Goal: Task Accomplishment & Management: Complete application form

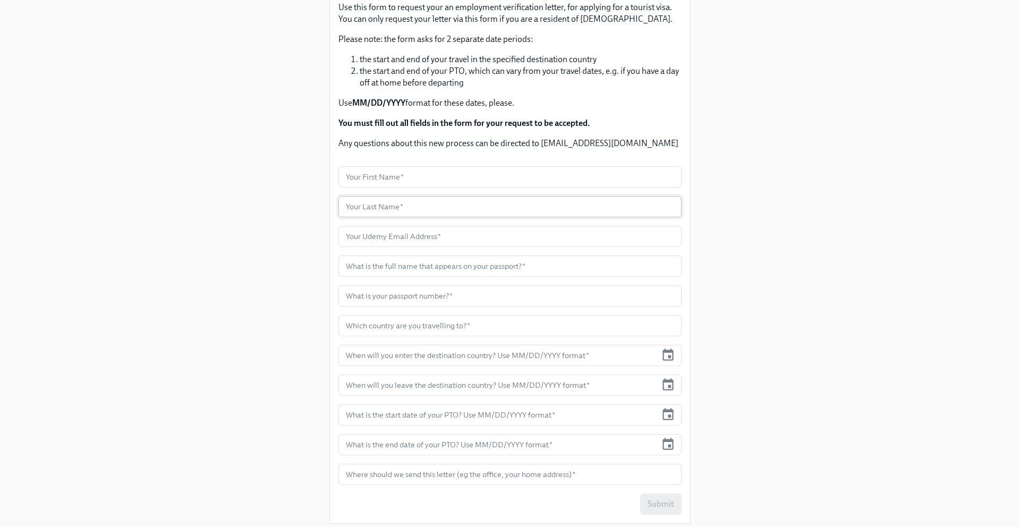
scroll to position [188, 0]
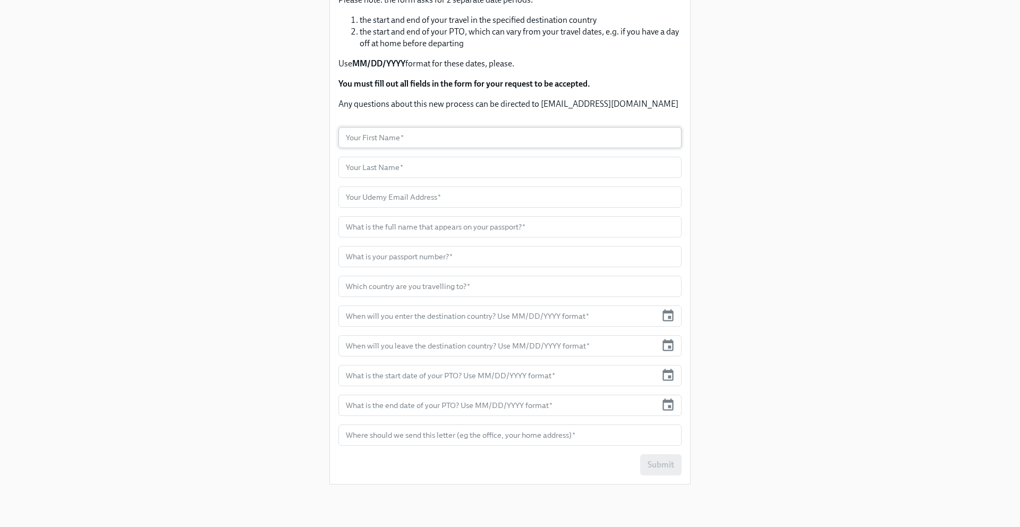
click at [517, 140] on input "text" at bounding box center [510, 137] width 343 height 21
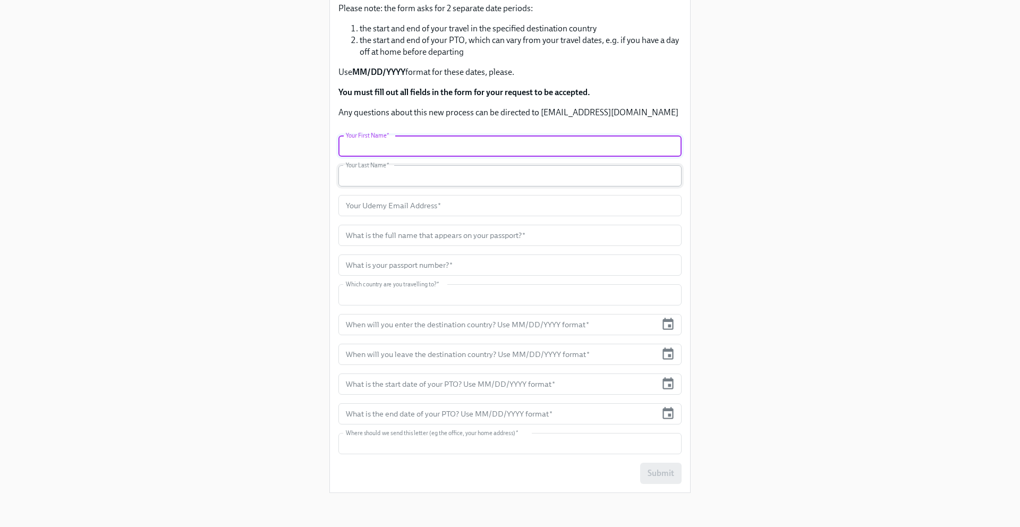
click at [462, 165] on input "text" at bounding box center [510, 175] width 343 height 21
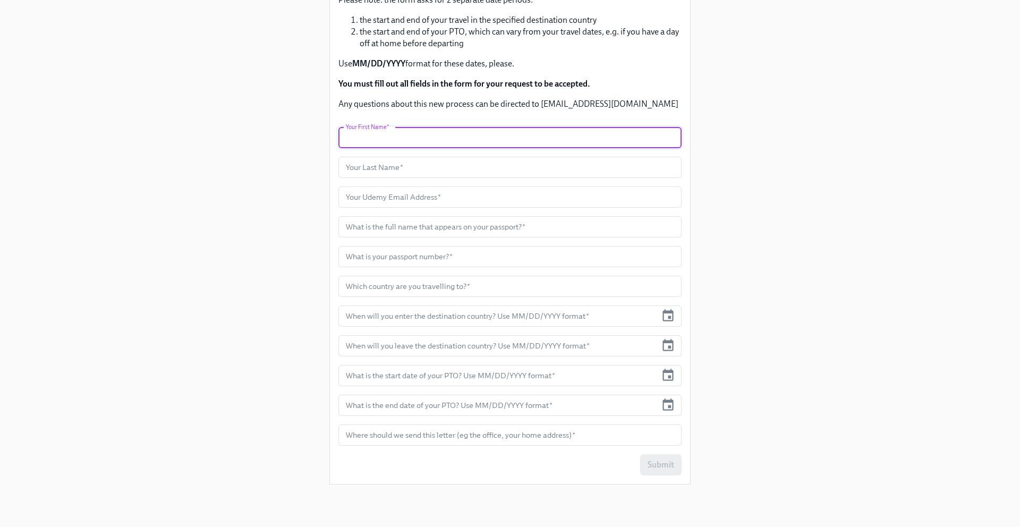
click at [437, 145] on input "text" at bounding box center [510, 137] width 343 height 21
type input "Mert"
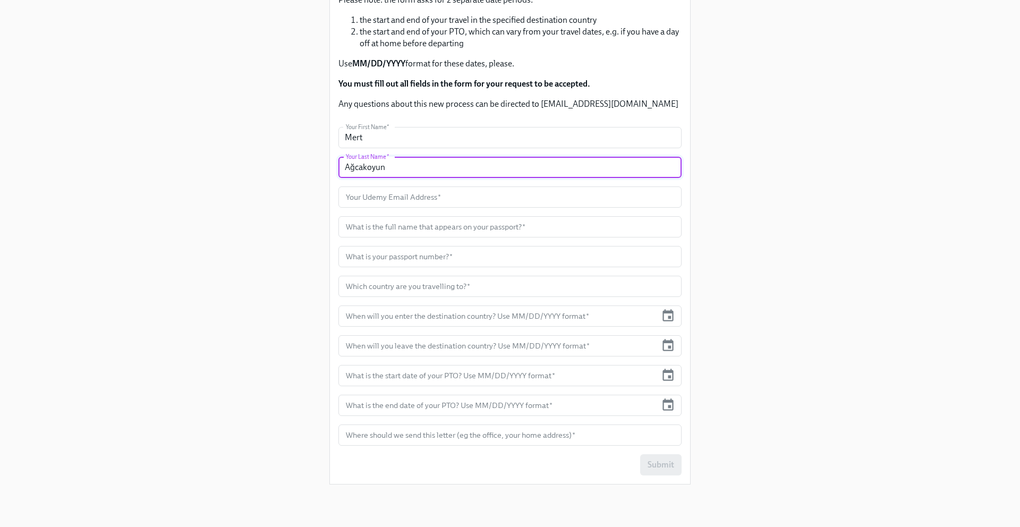
type input "Ağcakoyun"
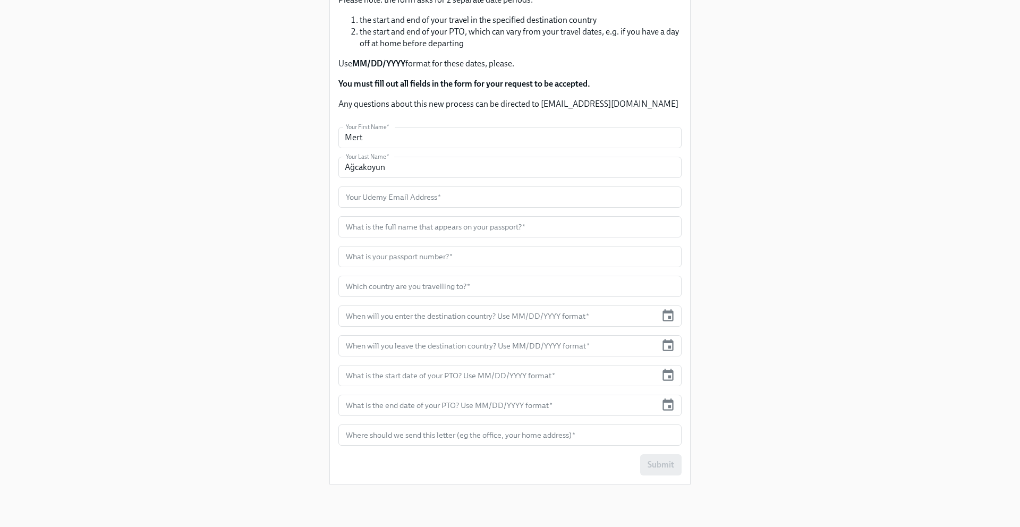
click at [744, 179] on div "Enrollment Form Request a Employment Verification Letter for your Tourist Visa …" at bounding box center [510, 152] width 969 height 681
click at [566, 190] on input "text" at bounding box center [510, 197] width 343 height 21
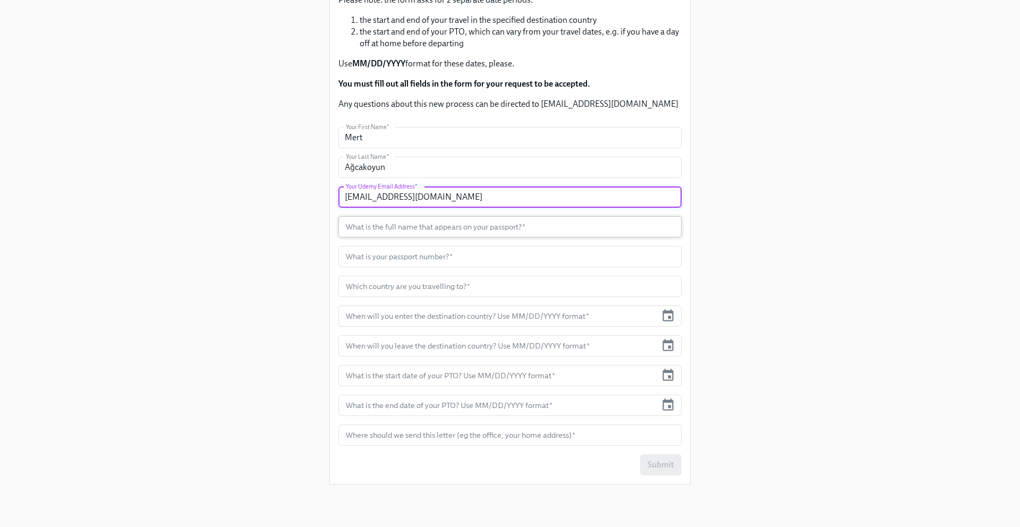
type input "[EMAIL_ADDRESS][DOMAIN_NAME]"
click at [591, 231] on input "text" at bounding box center [510, 226] width 343 height 21
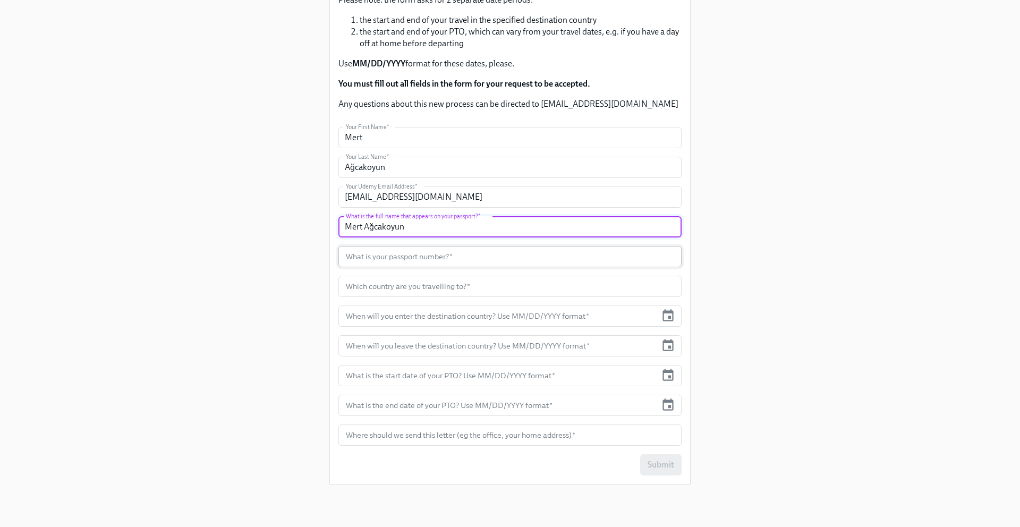
type input "Mert Ağcakoyun"
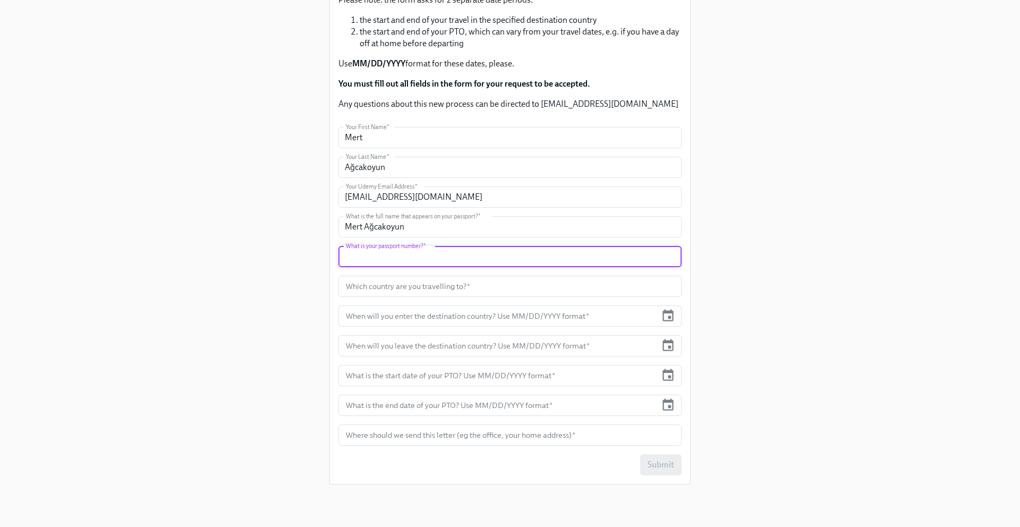
click at [583, 257] on input "text" at bounding box center [510, 256] width 343 height 21
type input "U29311999"
click at [365, 295] on input "text" at bounding box center [510, 286] width 343 height 21
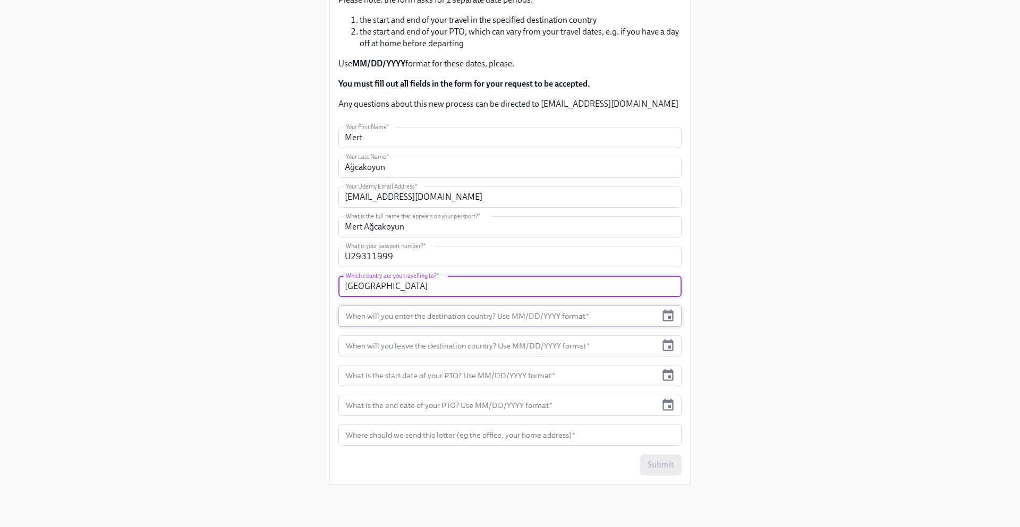
type input "[GEOGRAPHIC_DATA]"
click at [408, 322] on input "text" at bounding box center [498, 316] width 318 height 21
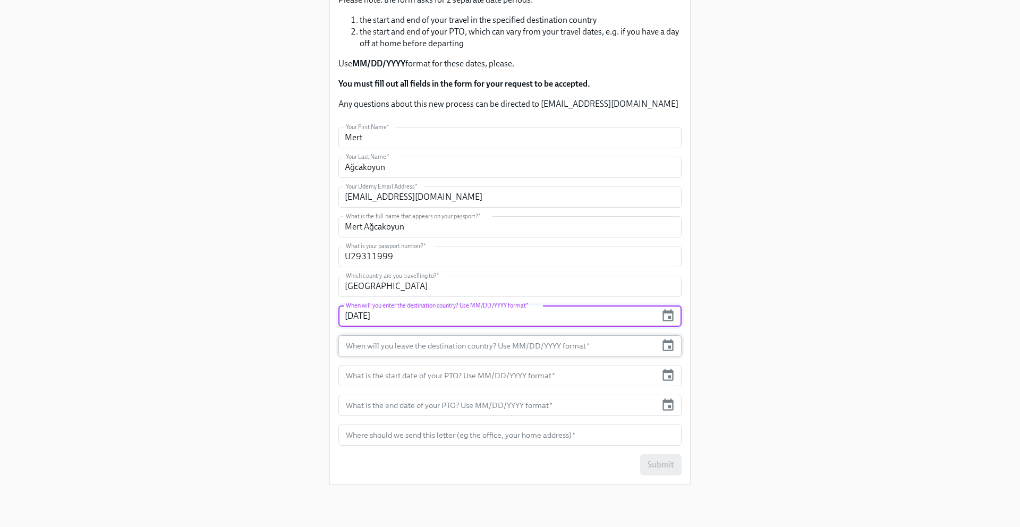
type input "[DATE]"
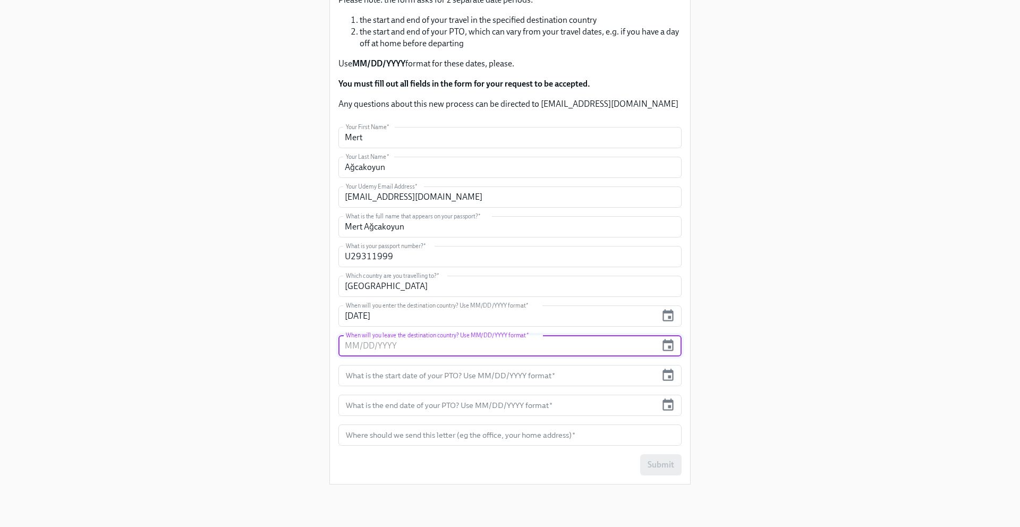
click at [414, 349] on input "text" at bounding box center [498, 345] width 318 height 21
type input "[DATE]"
click at [512, 479] on div "Enrollment Form Request a Employment Verification Letter for your Tourist Visa …" at bounding box center [510, 161] width 360 height 646
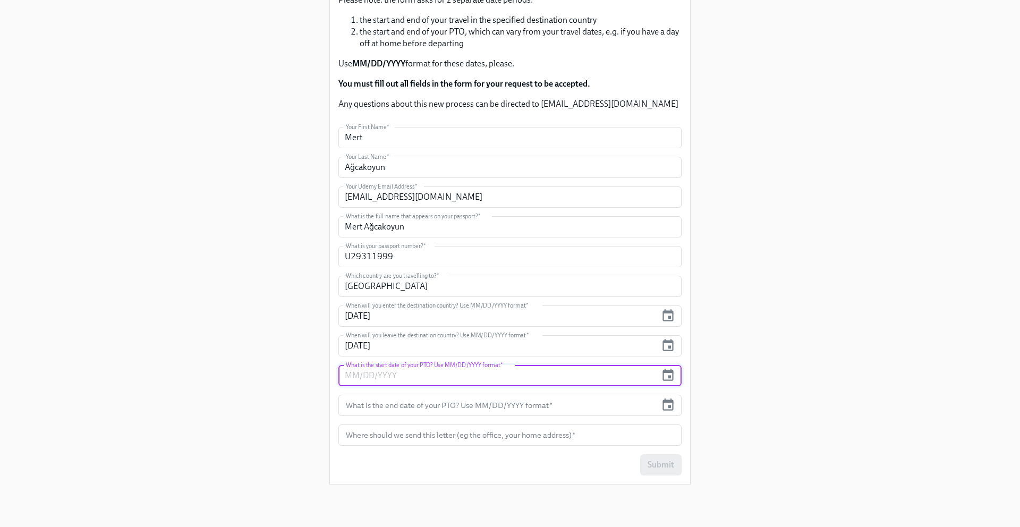
drag, startPoint x: 561, startPoint y: 376, endPoint x: 378, endPoint y: 378, distance: 182.8
click at [378, 378] on input "text" at bounding box center [498, 375] width 318 height 21
drag, startPoint x: 410, startPoint y: 366, endPoint x: 380, endPoint y: 366, distance: 29.2
click at [380, 366] on input "text" at bounding box center [498, 375] width 318 height 21
click at [466, 377] on input "text" at bounding box center [498, 375] width 318 height 21
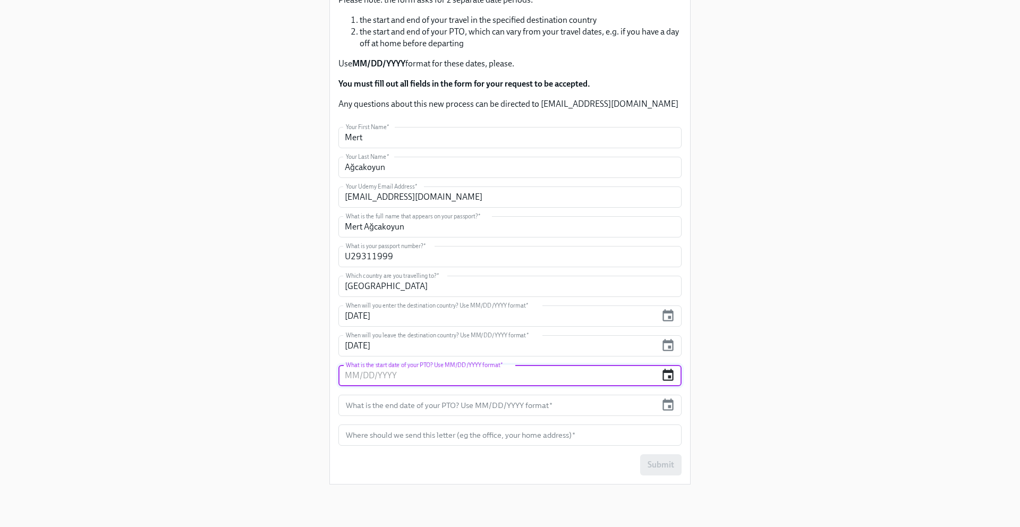
click at [665, 372] on icon "button" at bounding box center [668, 375] width 11 height 12
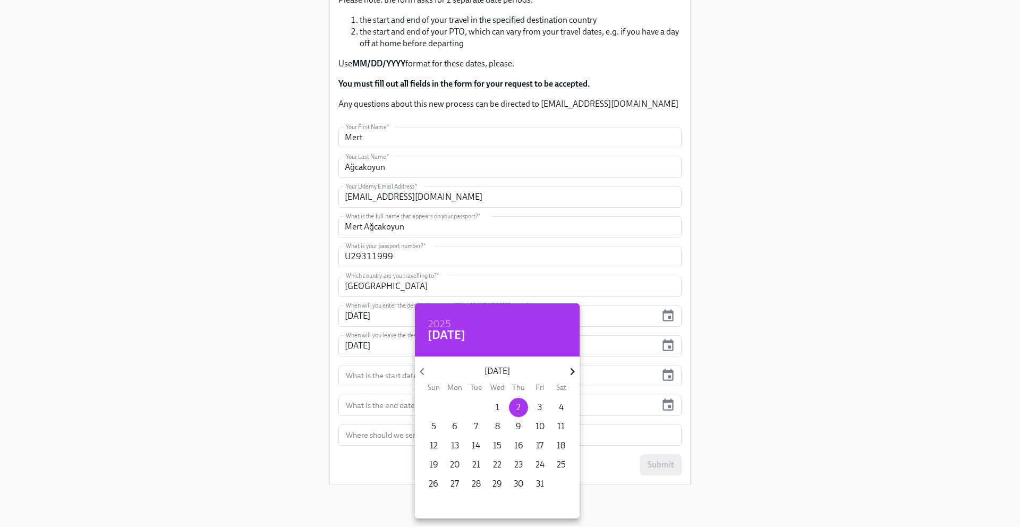
click at [572, 368] on icon "button" at bounding box center [572, 371] width 4 height 7
click at [433, 464] on p "16" at bounding box center [433, 465] width 9 height 12
click at [539, 462] on p "21" at bounding box center [540, 465] width 8 height 12
click at [429, 467] on p "16" at bounding box center [433, 465] width 9 height 12
type input "[DATE]"
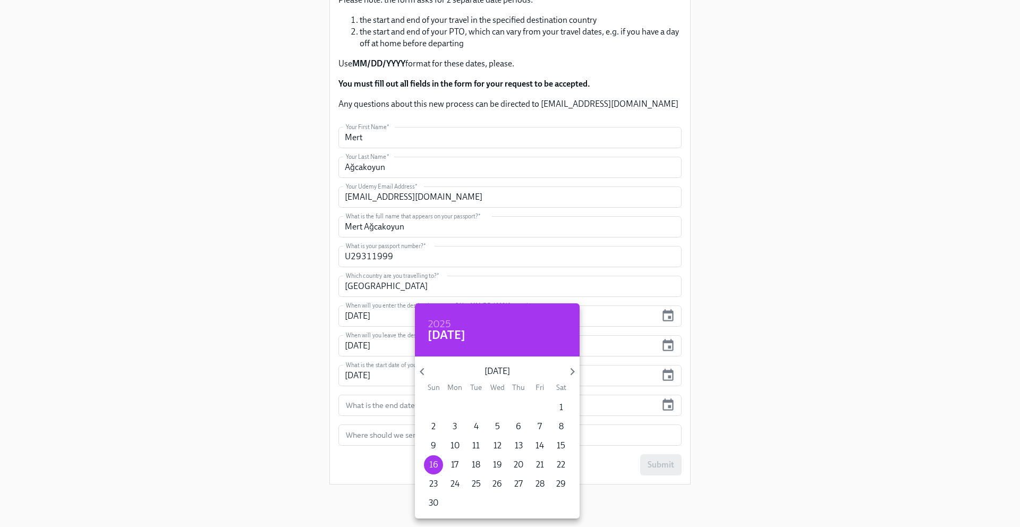
click at [382, 404] on div at bounding box center [510, 263] width 1020 height 527
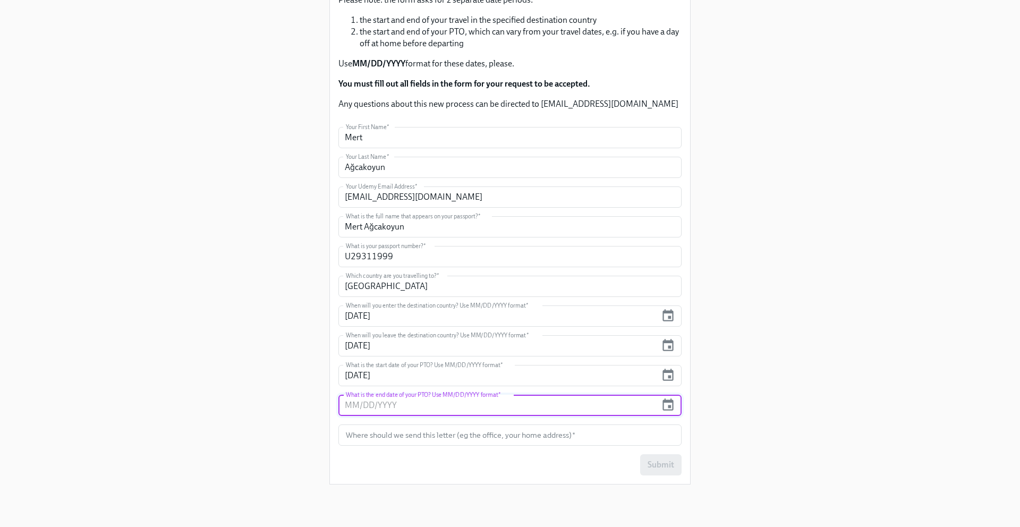
click at [492, 407] on input "text" at bounding box center [498, 405] width 318 height 21
click at [669, 406] on icon "button" at bounding box center [668, 405] width 11 height 12
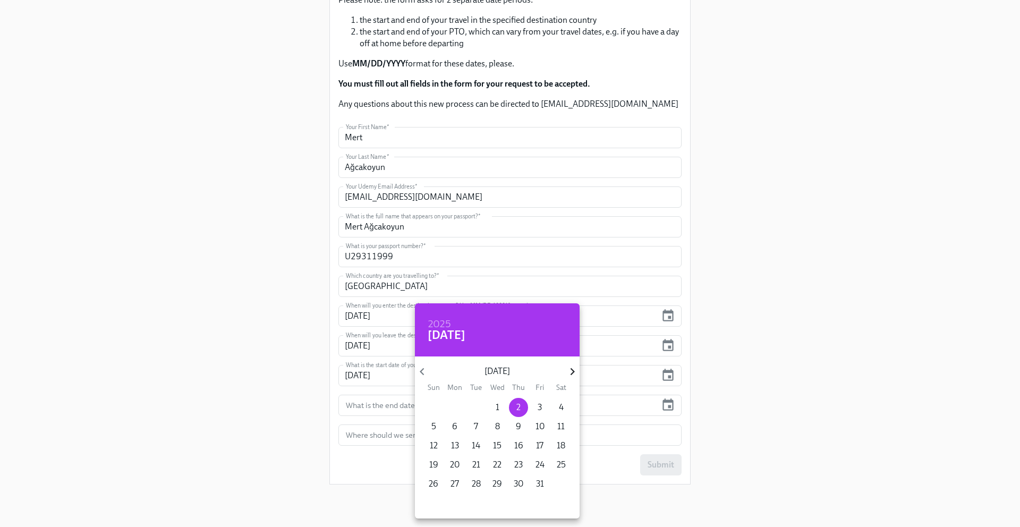
click at [566, 371] on icon "button" at bounding box center [572, 372] width 14 height 14
click at [541, 466] on p "21" at bounding box center [540, 465] width 8 height 12
type input "[DATE]"
click at [758, 415] on div at bounding box center [510, 263] width 1020 height 527
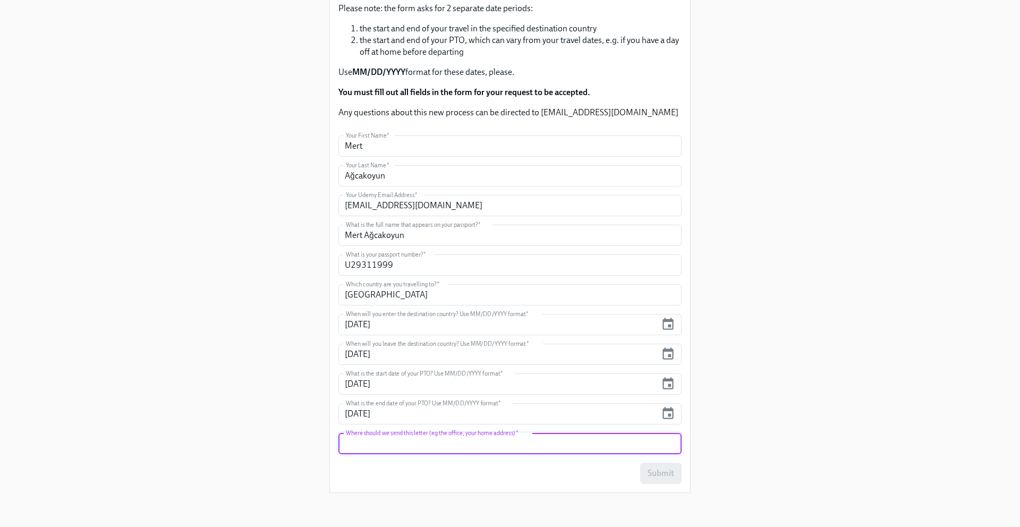
scroll to position [180, 0]
click at [605, 442] on input "text" at bounding box center [510, 443] width 343 height 21
click at [537, 444] on input "[PERSON_NAME][STREET_ADDRESS][PERSON_NAME]" at bounding box center [510, 443] width 343 height 21
click at [503, 446] on input "[PERSON_NAME][STREET_ADDRESS][PERSON_NAME]" at bounding box center [510, 443] width 343 height 21
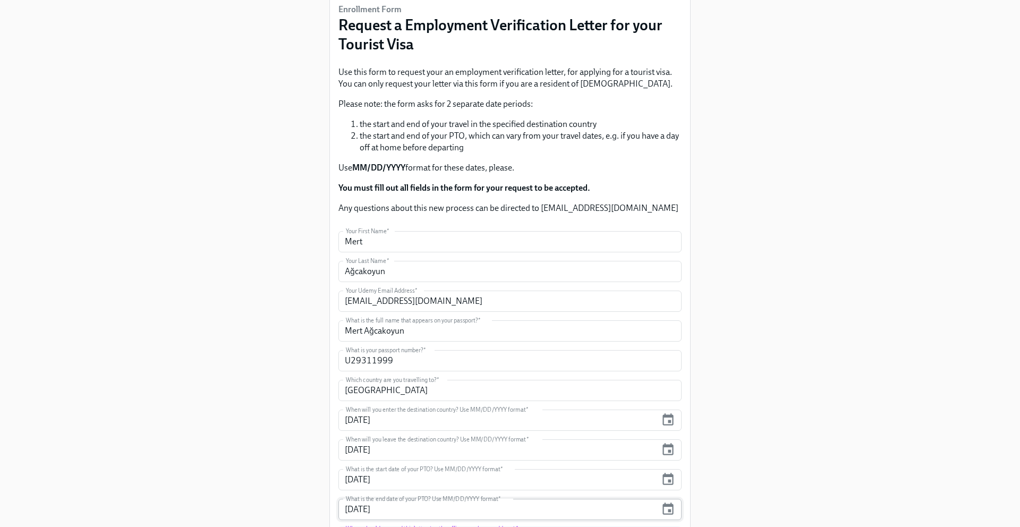
scroll to position [87, 0]
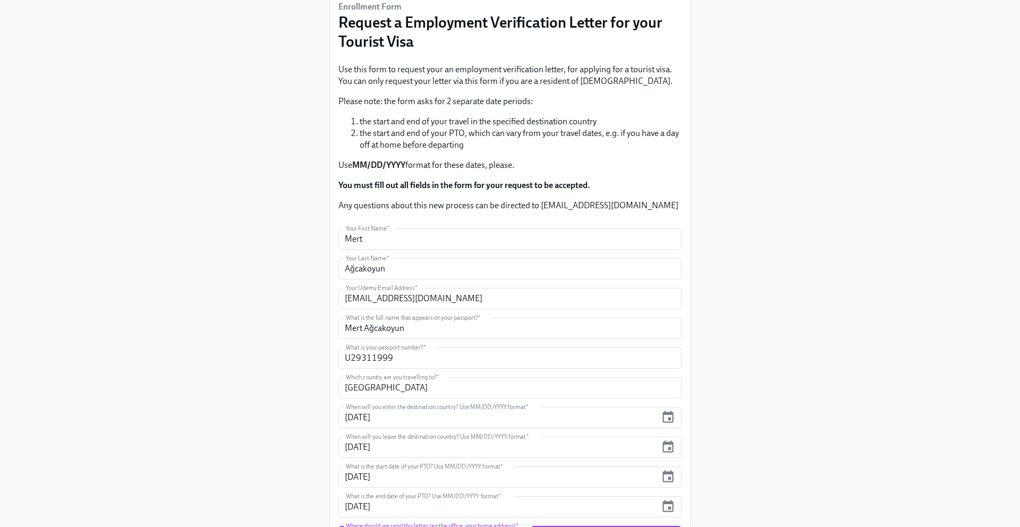
type input "[PERSON_NAME][STREET_ADDRESS][PERSON_NAME]"
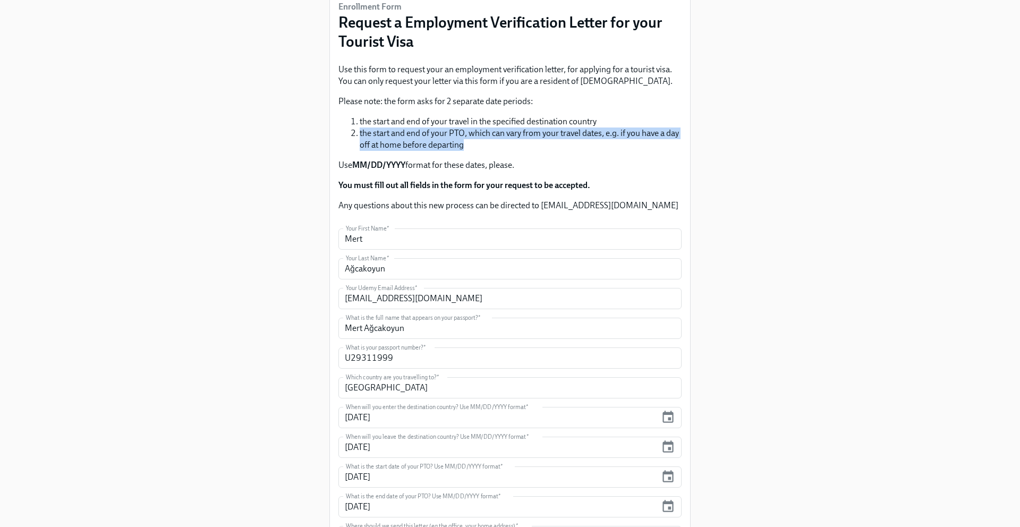
drag, startPoint x: 493, startPoint y: 141, endPoint x: 353, endPoint y: 138, distance: 139.8
click at [360, 138] on li "the start and end of your PTO, which can vary from your travel dates, e.g. if y…" at bounding box center [521, 139] width 322 height 23
click at [464, 150] on div at bounding box center [464, 150] width 0 height 0
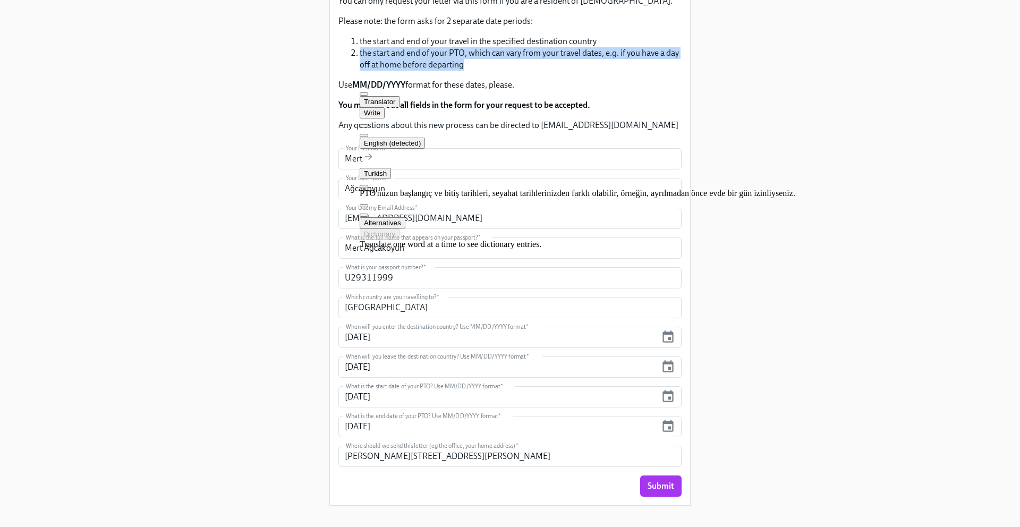
scroll to position [180, 0]
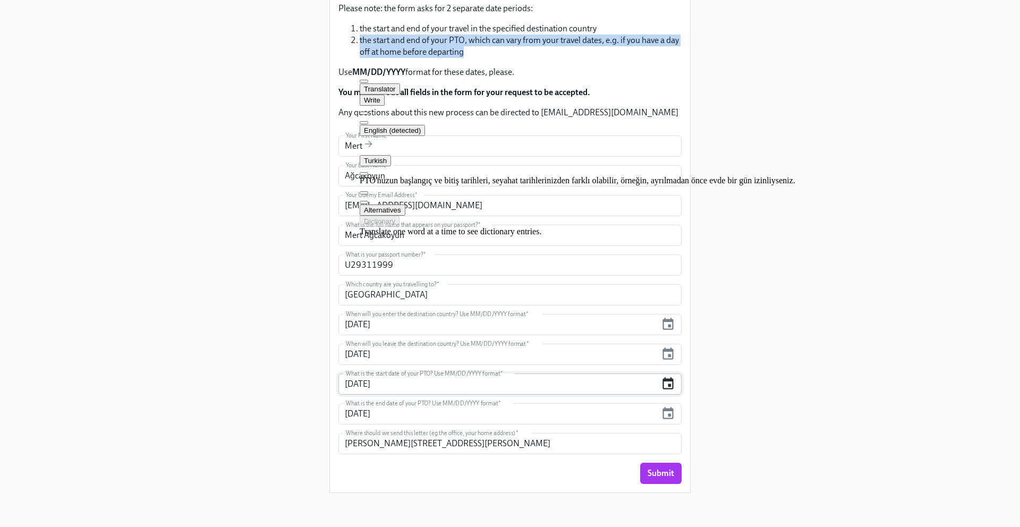
click at [667, 383] on icon "button" at bounding box center [668, 384] width 14 height 14
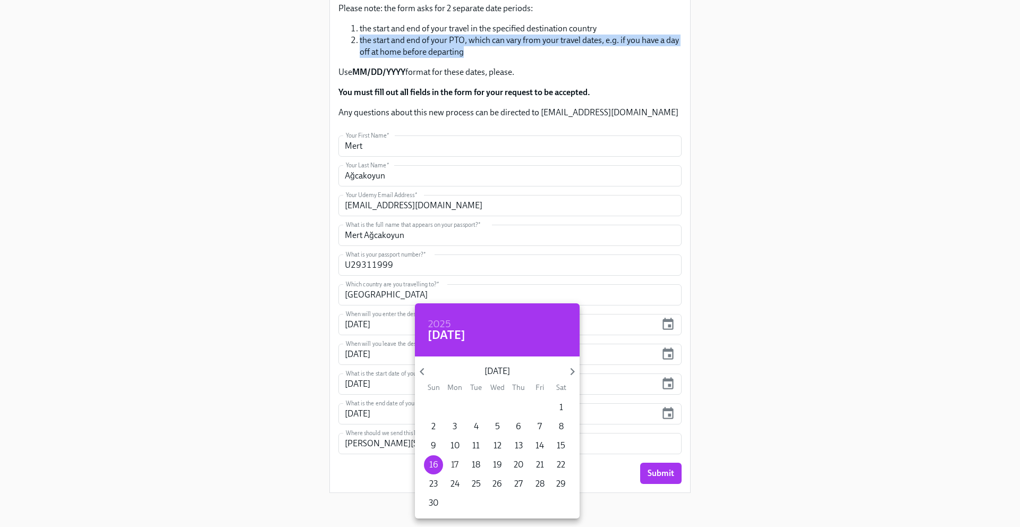
click at [458, 466] on p "17" at bounding box center [454, 465] width 7 height 12
type input "[DATE]"
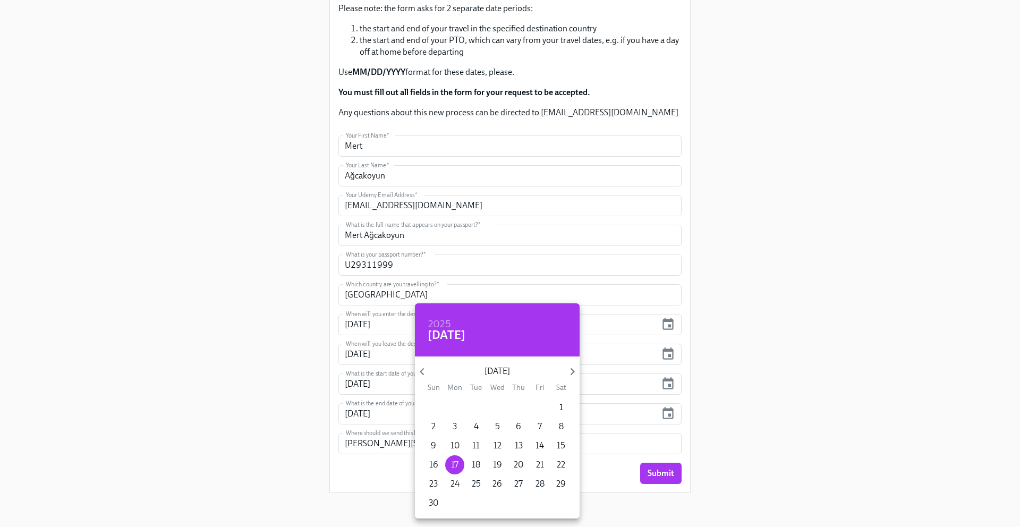
click at [732, 374] on div at bounding box center [510, 263] width 1020 height 527
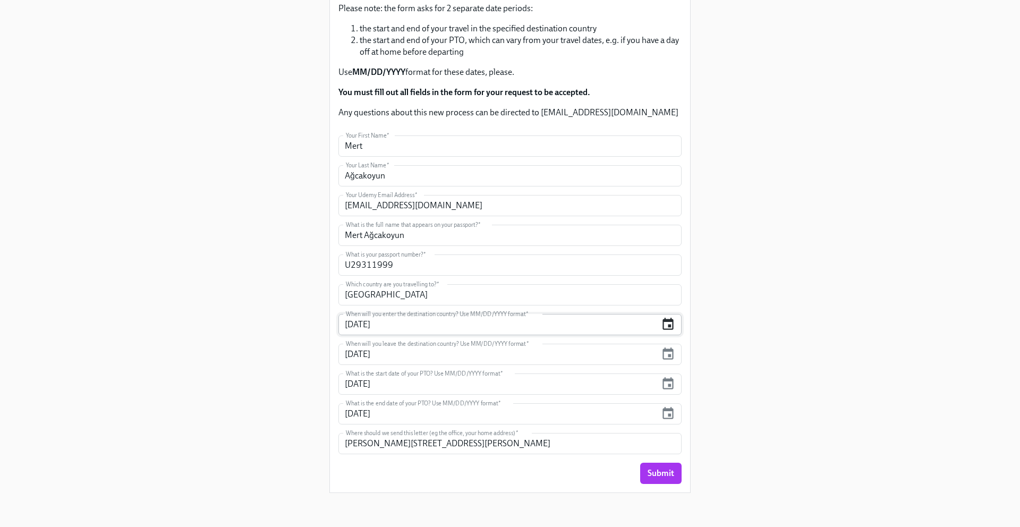
click at [667, 328] on icon "button" at bounding box center [668, 324] width 14 height 14
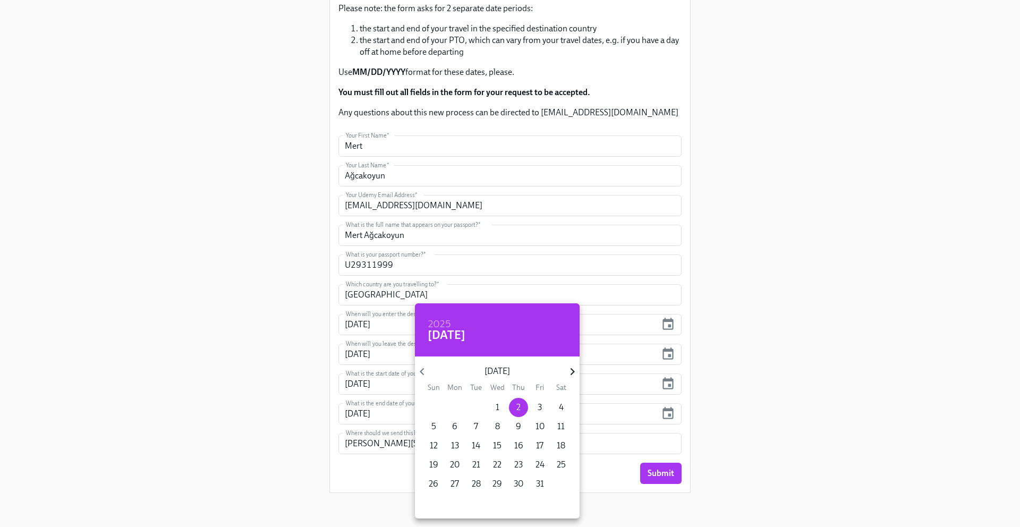
click at [568, 370] on icon "button" at bounding box center [572, 372] width 14 height 14
click at [565, 442] on p "15" at bounding box center [561, 446] width 9 height 12
type input "[DATE]"
click at [671, 356] on div at bounding box center [510, 263] width 1020 height 527
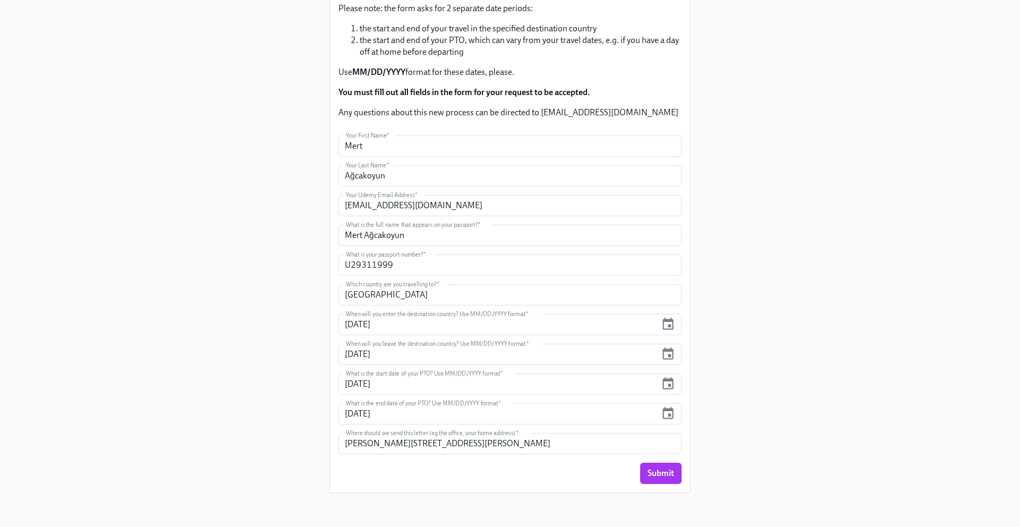
click at [671, 356] on icon "button" at bounding box center [668, 354] width 11 height 12
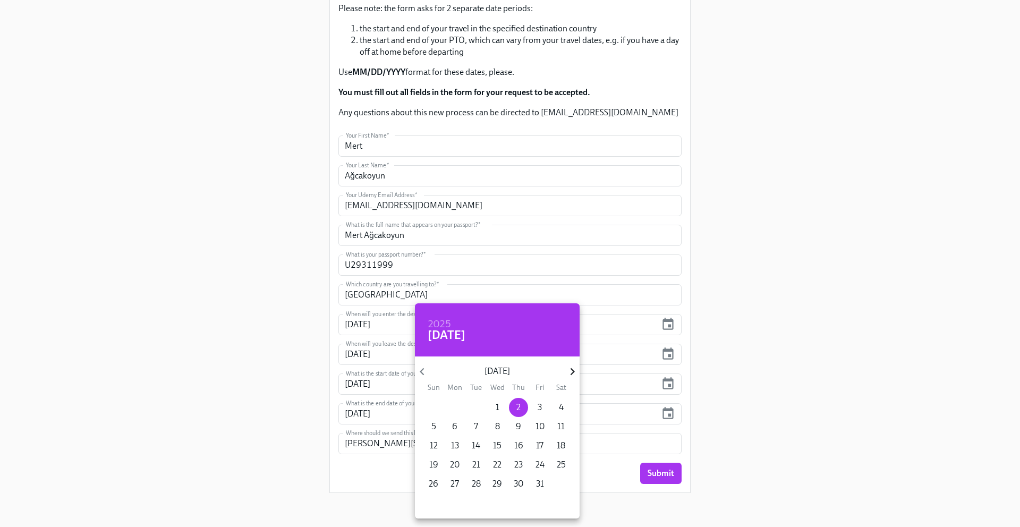
click at [566, 370] on icon "button" at bounding box center [572, 372] width 14 height 14
click at [558, 466] on p "22" at bounding box center [561, 465] width 9 height 12
type input "[DATE]"
click at [743, 364] on div at bounding box center [510, 263] width 1020 height 527
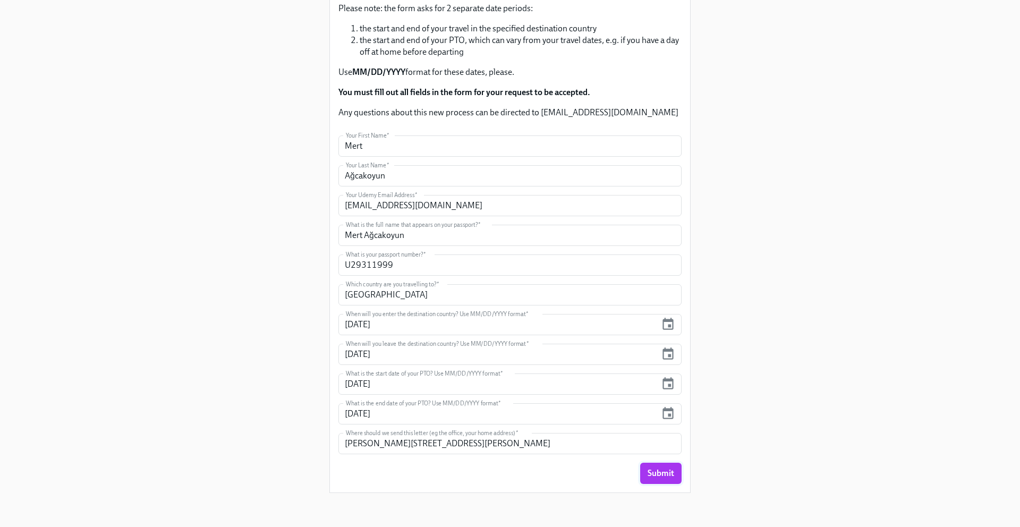
click at [670, 475] on span "Submit" at bounding box center [661, 473] width 27 height 11
